Goal: Task Accomplishment & Management: Manage account settings

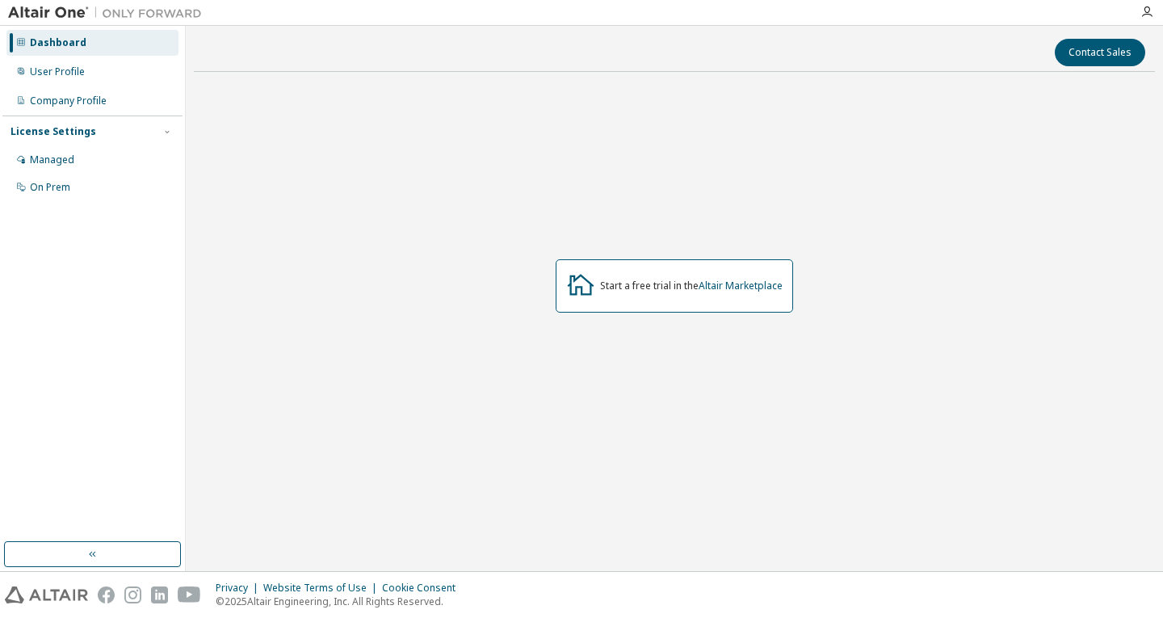
click at [648, 283] on div "Start a free trial in the Altair Marketplace" at bounding box center [691, 285] width 182 height 13
click at [122, 135] on div "License Settings" at bounding box center [92, 131] width 164 height 15
click at [76, 162] on div "Managed" at bounding box center [92, 160] width 172 height 26
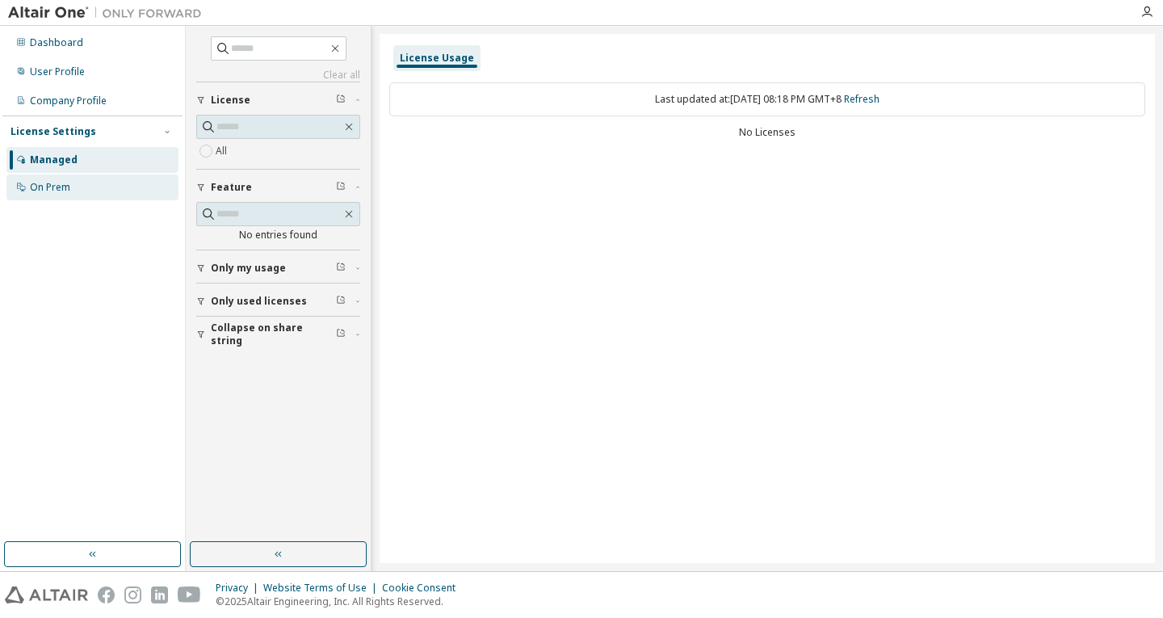
click at [59, 184] on div "On Prem" at bounding box center [50, 187] width 40 height 13
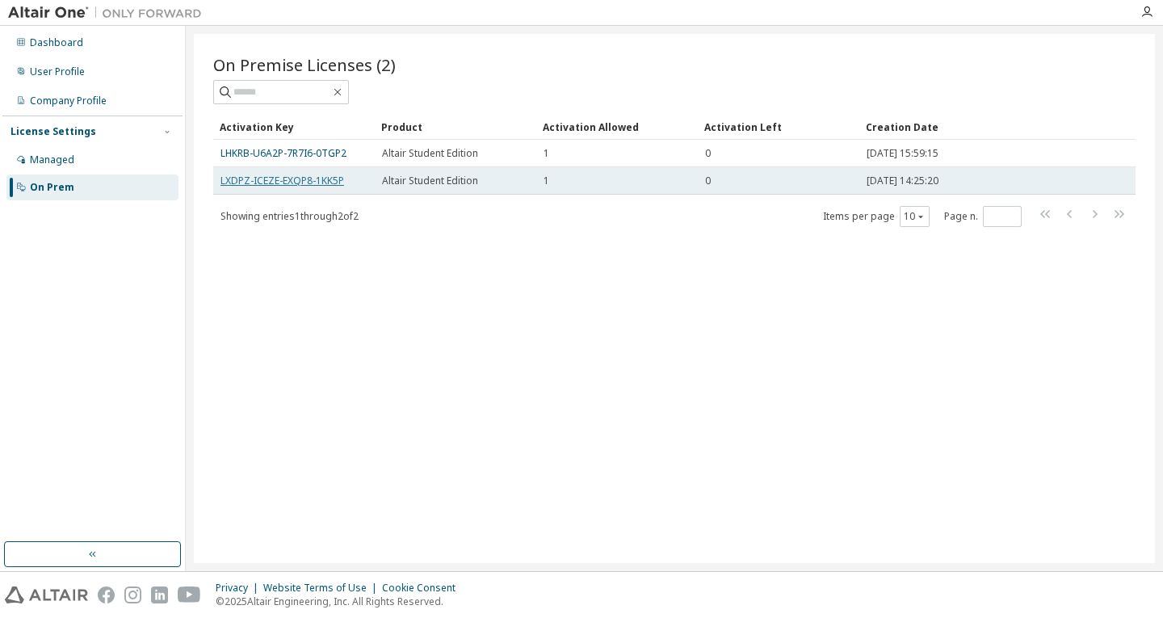
click at [296, 184] on link "LXDPZ-ICEZE-EXQP8-1KK5P" at bounding box center [282, 181] width 124 height 14
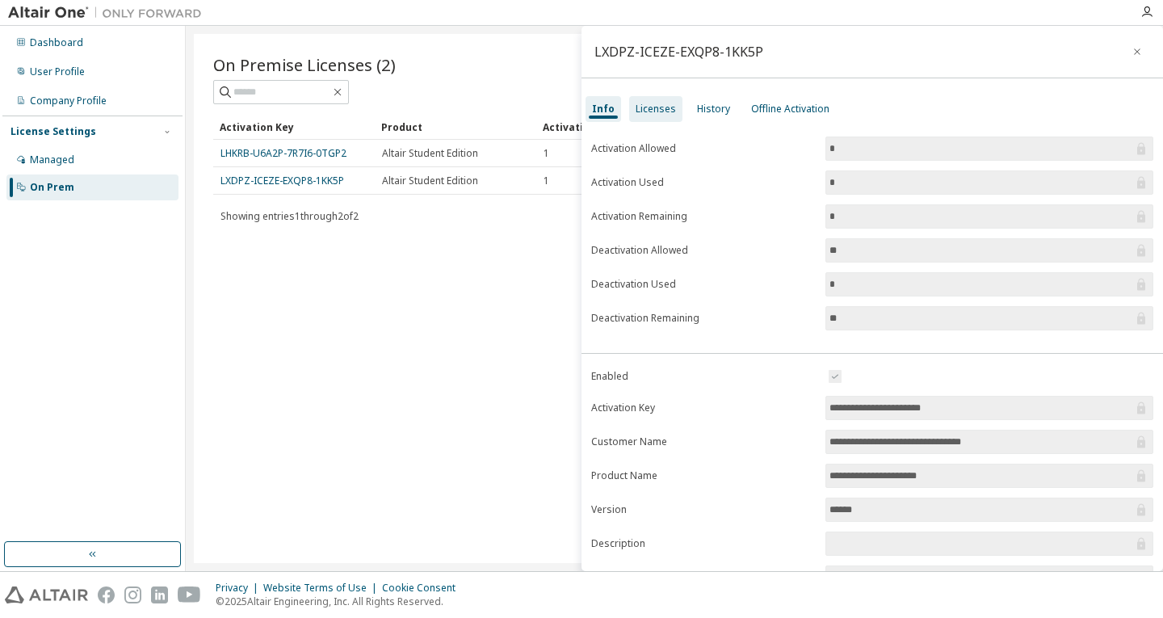
click at [655, 109] on div "Licenses" at bounding box center [656, 109] width 40 height 13
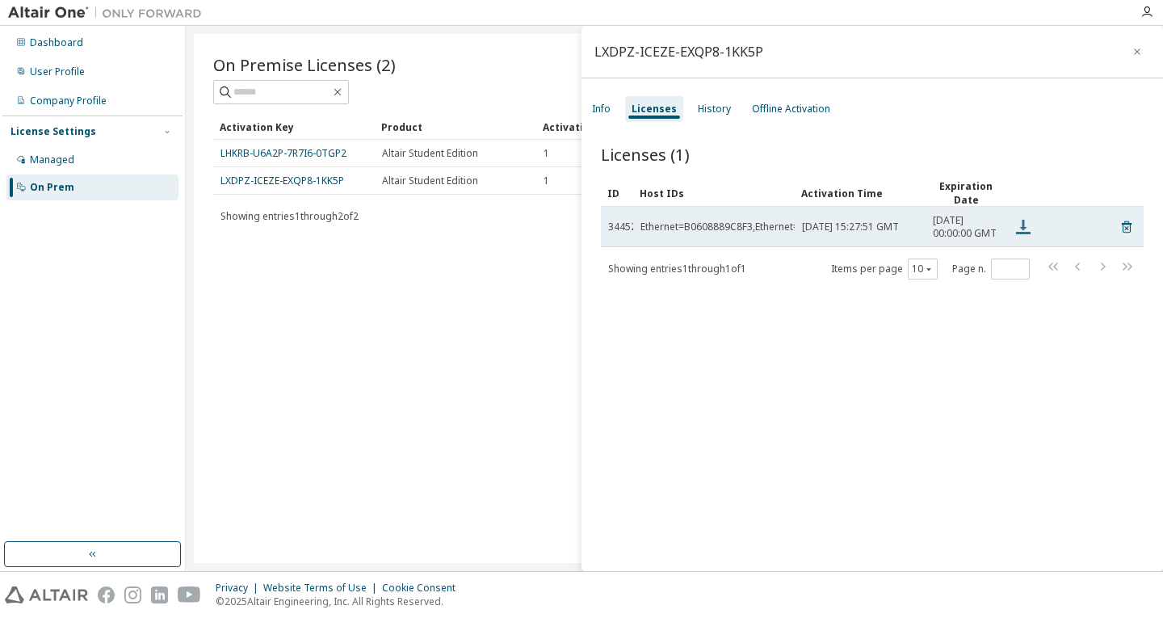
click at [1022, 237] on icon at bounding box center [1022, 226] width 19 height 19
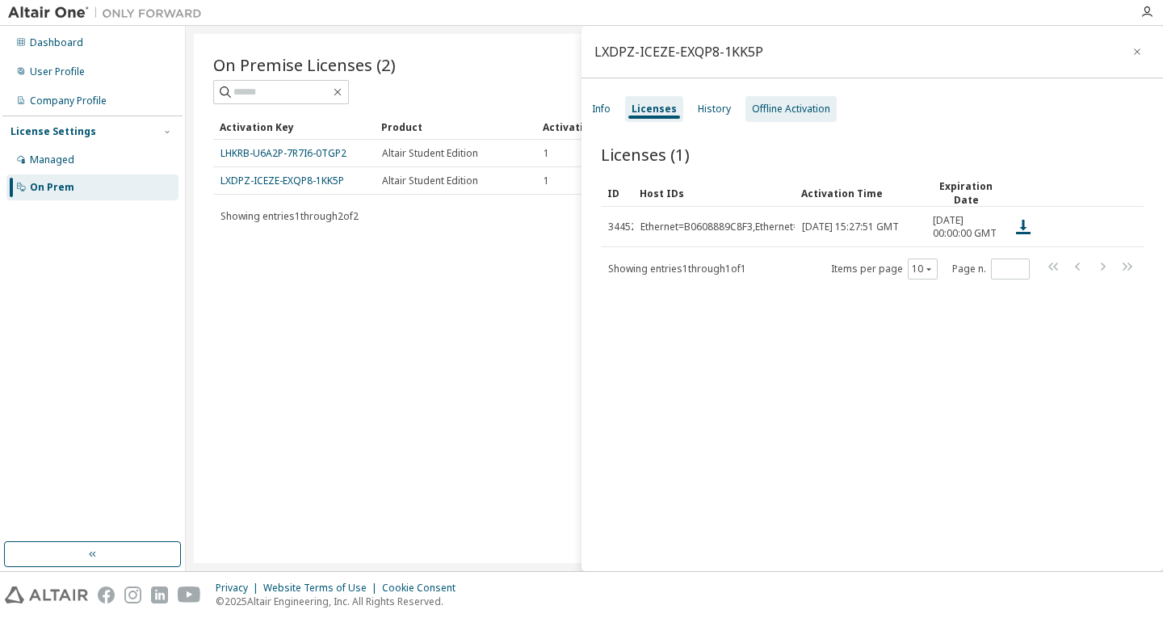
click at [786, 114] on div "Offline Activation" at bounding box center [791, 109] width 78 height 13
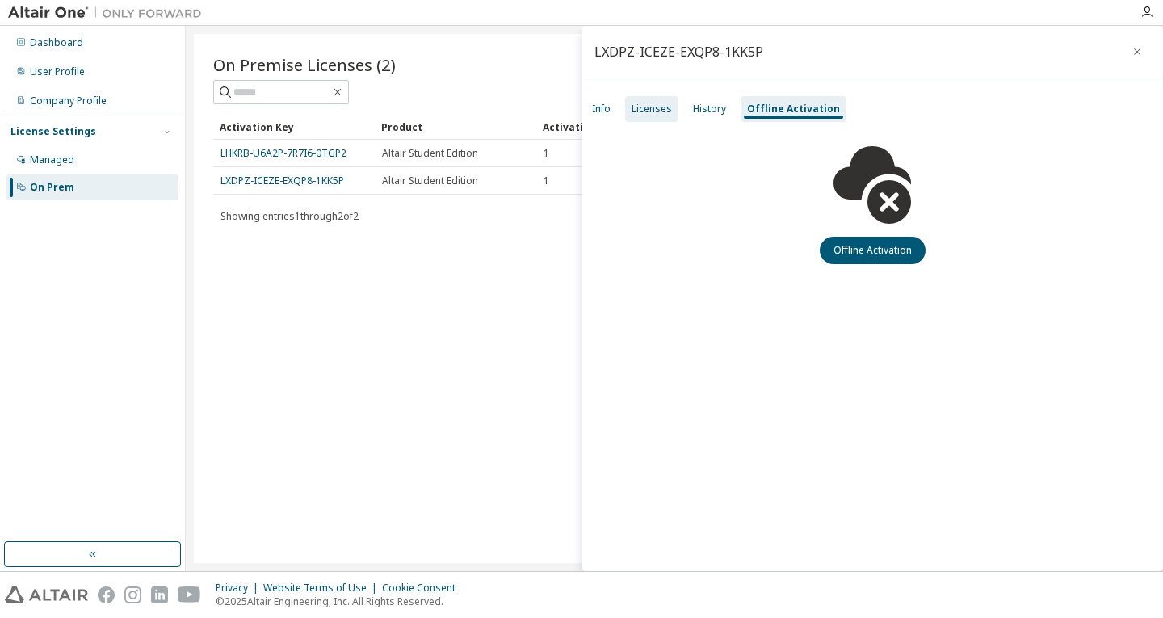
click at [655, 99] on div "Licenses" at bounding box center [651, 109] width 53 height 26
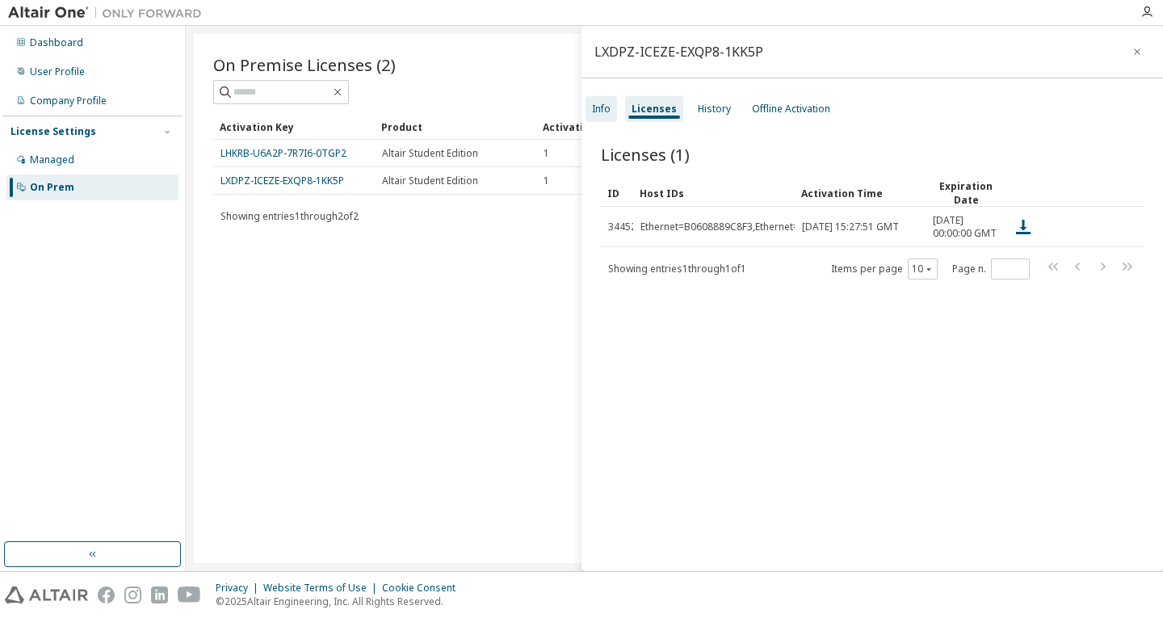
click at [612, 118] on div "Info" at bounding box center [600, 109] width 31 height 26
